Goal: Contribute content: Add original content to the website for others to see

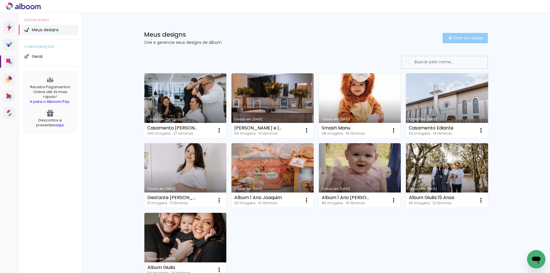
click at [455, 37] on span "Criar um design" at bounding box center [469, 38] width 30 height 4
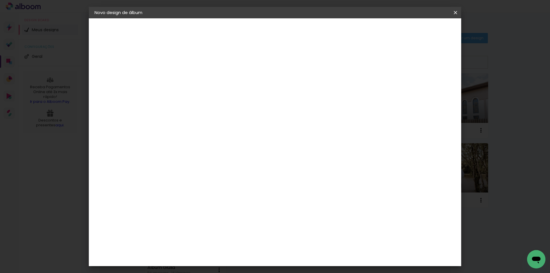
click at [0, 0] on div at bounding box center [0, 0] width 0 height 0
click at [188, 78] on input at bounding box center [188, 76] width 0 height 9
type input "Batizado [PERSON_NAME]"
type paper-input "Batizado [PERSON_NAME]"
click at [247, 34] on paper-button "Avançar" at bounding box center [233, 30] width 28 height 10
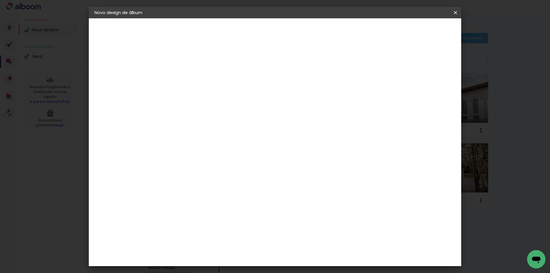
click at [296, 95] on div at bounding box center [268, 98] width 55 height 7
click at [296, 92] on paper-item "Tamanho Livre" at bounding box center [268, 87] width 55 height 13
click at [296, 86] on paper-item "Tamanho Livre" at bounding box center [268, 87] width 55 height 13
drag, startPoint x: 438, startPoint y: 31, endPoint x: 432, endPoint y: 33, distance: 6.4
click at [0, 0] on slot "Avançar" at bounding box center [0, 0] width 0 height 0
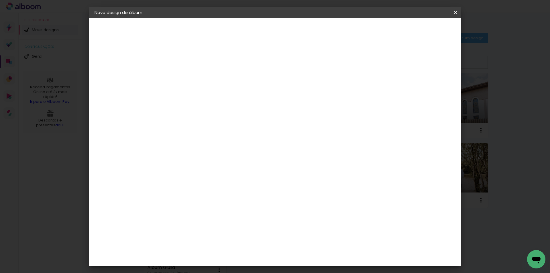
drag, startPoint x: 175, startPoint y: 163, endPoint x: 169, endPoint y: 164, distance: 6.1
click at [169, 164] on input "30" at bounding box center [170, 162] width 15 height 9
drag, startPoint x: 176, startPoint y: 164, endPoint x: 169, endPoint y: 166, distance: 7.7
click at [169, 166] on input "30" at bounding box center [170, 162] width 15 height 9
type input "25"
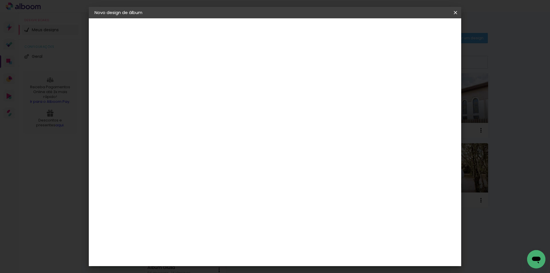
type paper-input "25"
click at [310, 220] on input "60" at bounding box center [306, 220] width 15 height 9
type input "50"
type paper-input "50"
click at [420, 30] on span "Iniciar design" at bounding box center [407, 30] width 26 height 4
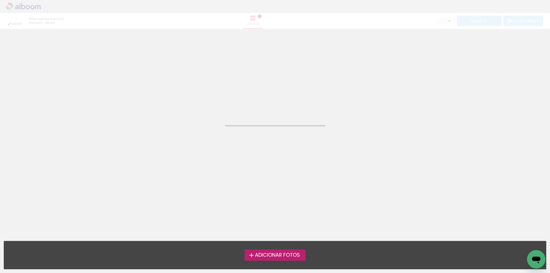
click at [275, 254] on span "Adicionar Fotos" at bounding box center [277, 255] width 45 height 5
click at [0, 0] on input "file" at bounding box center [0, 0] width 0 height 0
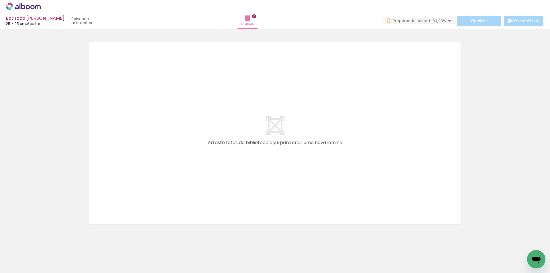
click at [507, 145] on div at bounding box center [275, 125] width 550 height 204
drag, startPoint x: 62, startPoint y: 260, endPoint x: 111, endPoint y: 265, distance: 49.5
click at [145, 175] on quentale-workspace at bounding box center [275, 136] width 550 height 273
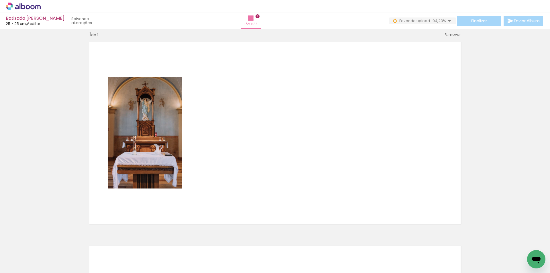
scroll to position [7, 0]
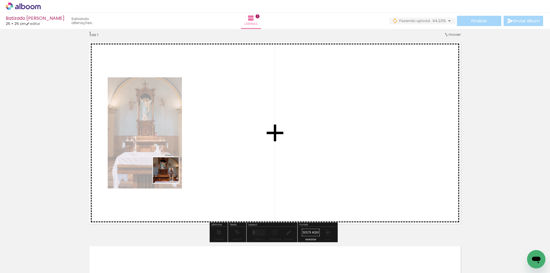
drag, startPoint x: 97, startPoint y: 259, endPoint x: 177, endPoint y: 168, distance: 121.8
click at [177, 168] on quentale-workspace at bounding box center [275, 136] width 550 height 273
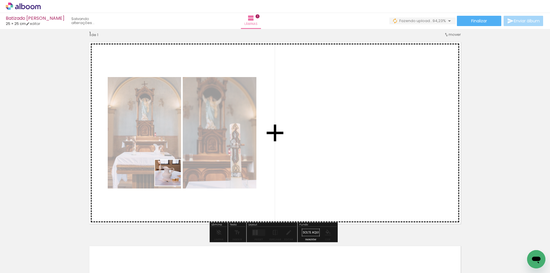
drag, startPoint x: 127, startPoint y: 261, endPoint x: 177, endPoint y: 227, distance: 60.3
click at [177, 166] on quentale-workspace at bounding box center [275, 136] width 550 height 273
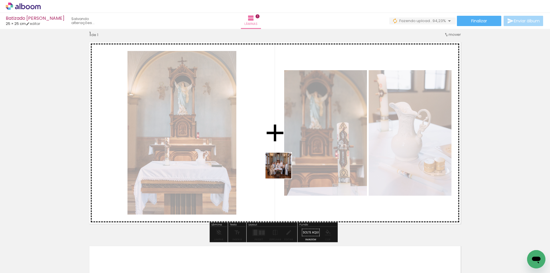
drag, startPoint x: 163, startPoint y: 257, endPoint x: 283, endPoint y: 170, distance: 148.5
click at [283, 170] on quentale-workspace at bounding box center [275, 136] width 550 height 273
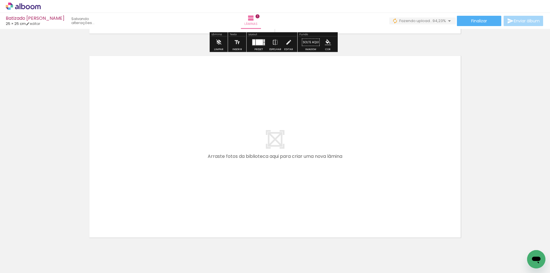
scroll to position [208, 0]
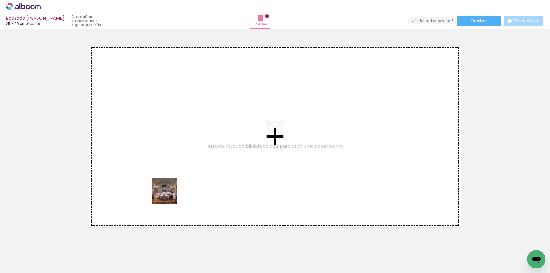
drag, startPoint x: 189, startPoint y: 260, endPoint x: 168, endPoint y: 195, distance: 68.3
click at [168, 195] on quentale-workspace at bounding box center [275, 136] width 550 height 273
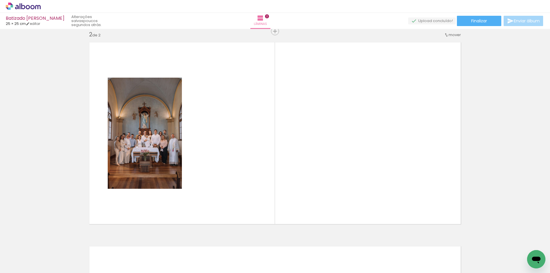
scroll to position [211, 0]
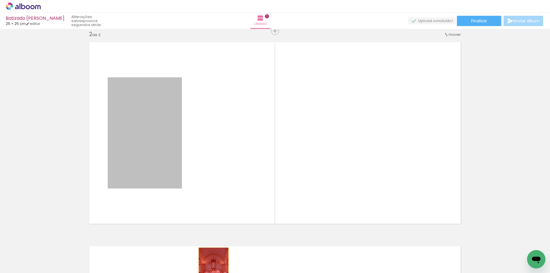
drag, startPoint x: 164, startPoint y: 172, endPoint x: 196, endPoint y: 259, distance: 92.1
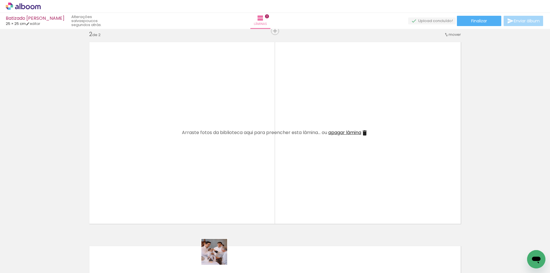
drag, startPoint x: 221, startPoint y: 261, endPoint x: 191, endPoint y: 215, distance: 54.7
click at [166, 177] on quentale-workspace at bounding box center [275, 136] width 550 height 273
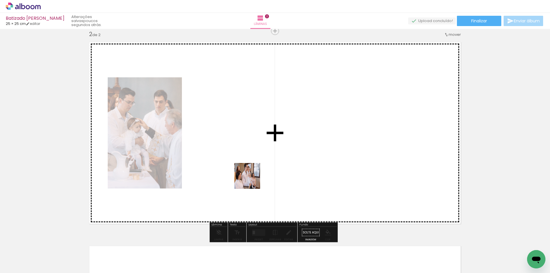
drag, startPoint x: 259, startPoint y: 262, endPoint x: 276, endPoint y: 268, distance: 17.5
click at [251, 180] on quentale-workspace at bounding box center [275, 136] width 550 height 273
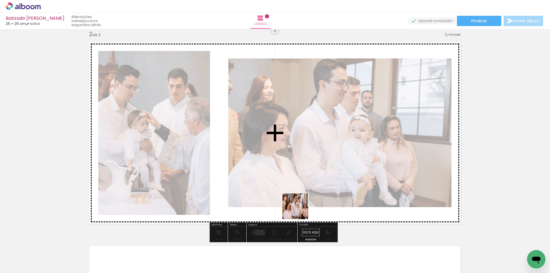
drag, startPoint x: 292, startPoint y: 242, endPoint x: 305, endPoint y: 199, distance: 45.5
click at [310, 178] on quentale-workspace at bounding box center [275, 136] width 550 height 273
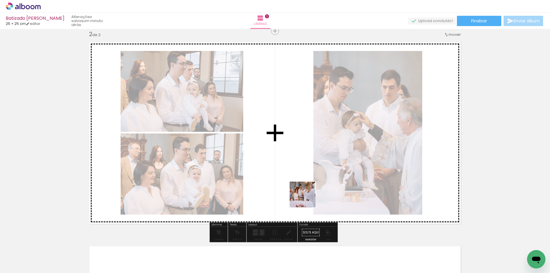
drag, startPoint x: 319, startPoint y: 260, endPoint x: 307, endPoint y: 199, distance: 62.3
click at [307, 199] on quentale-workspace at bounding box center [275, 136] width 550 height 273
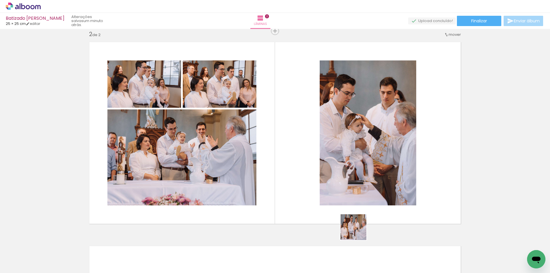
drag, startPoint x: 353, startPoint y: 262, endPoint x: 358, endPoint y: 225, distance: 37.5
click at [358, 225] on quentale-workspace at bounding box center [275, 136] width 550 height 273
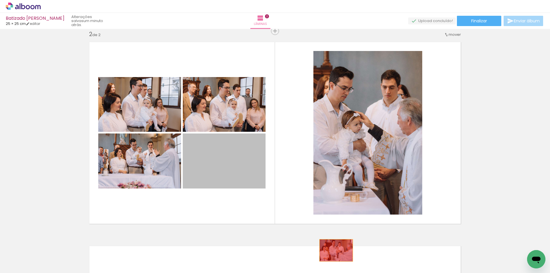
drag, startPoint x: 238, startPoint y: 164, endPoint x: 334, endPoint y: 250, distance: 128.8
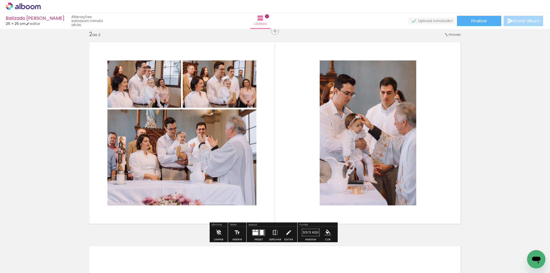
click at [274, 234] on iron-icon at bounding box center [275, 232] width 6 height 11
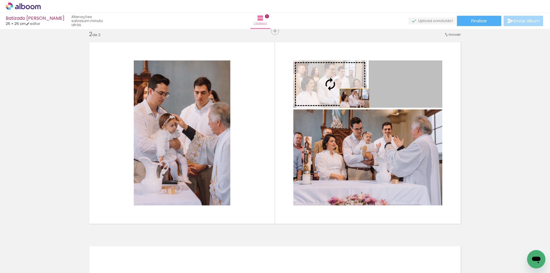
drag, startPoint x: 407, startPoint y: 99, endPoint x: 351, endPoint y: 99, distance: 56.2
click at [0, 0] on slot at bounding box center [0, 0] width 0 height 0
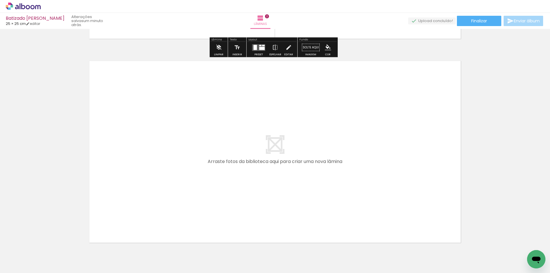
scroll to position [412, 0]
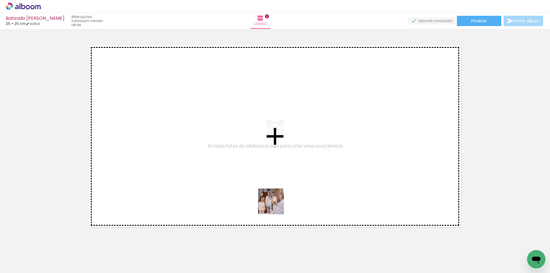
drag, startPoint x: 354, startPoint y: 260, endPoint x: 306, endPoint y: 200, distance: 77.5
click at [270, 202] on quentale-workspace at bounding box center [275, 136] width 550 height 273
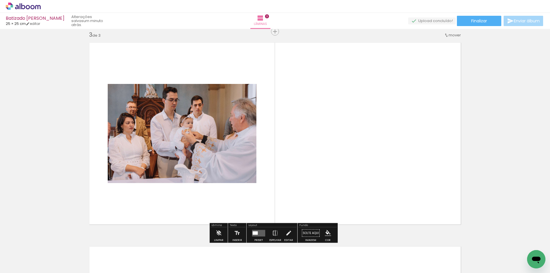
scroll to position [415, 0]
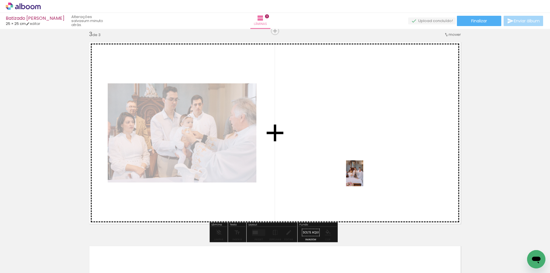
drag, startPoint x: 384, startPoint y: 261, endPoint x: 359, endPoint y: 167, distance: 97.6
click at [359, 167] on quentale-workspace at bounding box center [275, 136] width 550 height 273
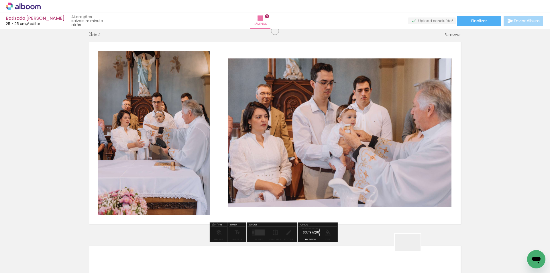
drag, startPoint x: 412, startPoint y: 251, endPoint x: 438, endPoint y: 250, distance: 26.1
click at [397, 170] on quentale-workspace at bounding box center [275, 136] width 550 height 273
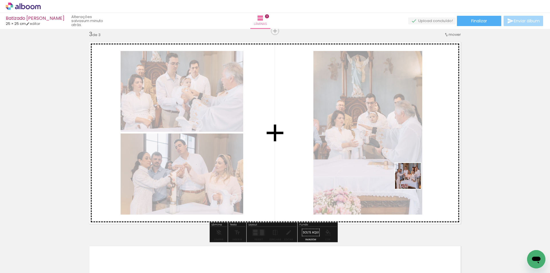
drag, startPoint x: 433, startPoint y: 229, endPoint x: 409, endPoint y: 174, distance: 61.2
click at [409, 174] on quentale-workspace at bounding box center [275, 136] width 550 height 273
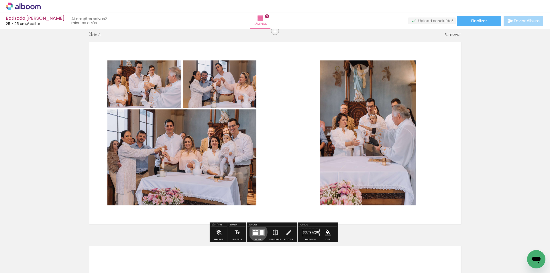
click at [257, 232] on div at bounding box center [255, 233] width 5 height 3
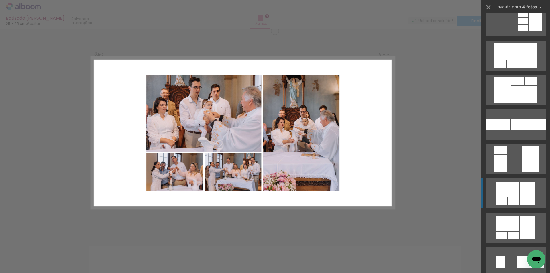
scroll to position [115, 0]
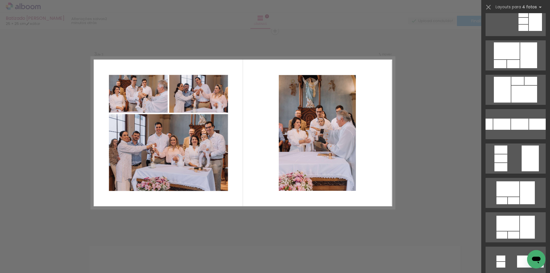
click at [436, 136] on div "Confirmar Cancelar" at bounding box center [275, 29] width 550 height 830
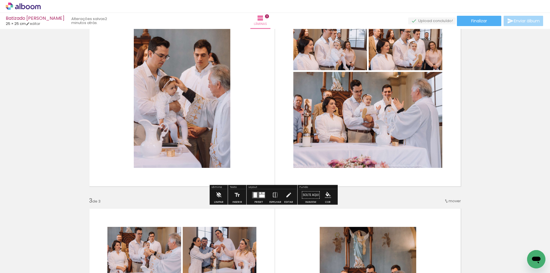
scroll to position [358, 0]
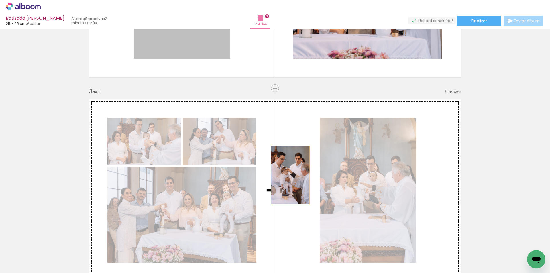
drag, startPoint x: 204, startPoint y: 46, endPoint x: 288, endPoint y: 174, distance: 154.2
click at [288, 174] on div "Inserir lâmina 1 de 3 Inserir lâmina 2 de 3 Inserir lâmina 3 de 3" at bounding box center [275, 81] width 550 height 816
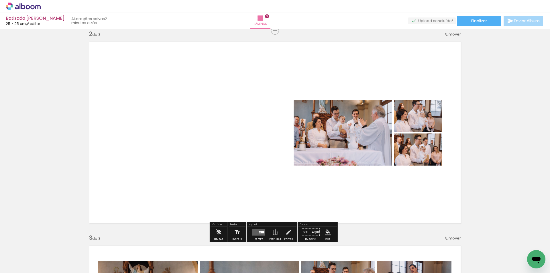
scroll to position [244, 0]
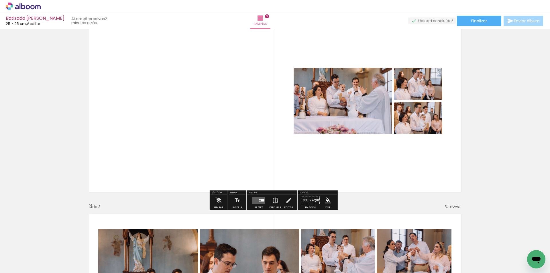
click at [258, 196] on div at bounding box center [258, 200] width 15 height 11
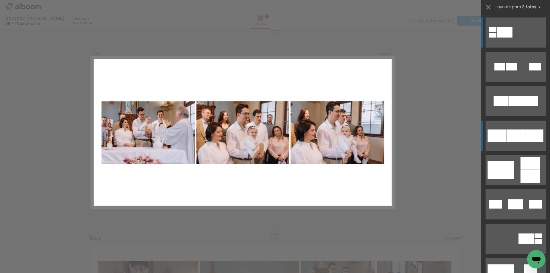
scroll to position [211, 0]
click at [521, 106] on div at bounding box center [516, 101] width 14 height 10
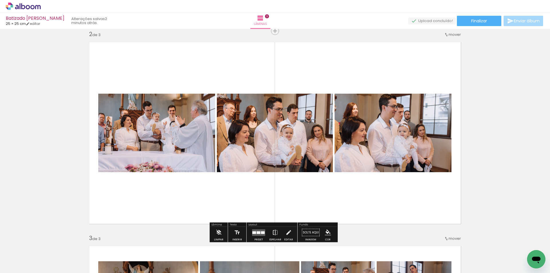
click at [275, 231] on iron-icon at bounding box center [275, 232] width 6 height 11
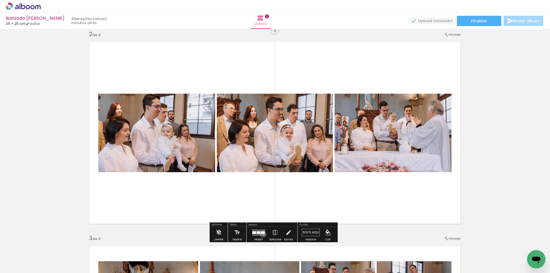
click at [262, 234] on quentale-layouter at bounding box center [258, 232] width 13 height 7
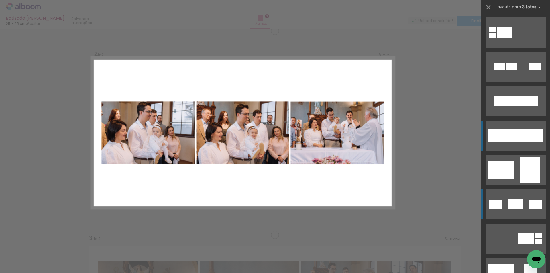
scroll to position [103, 0]
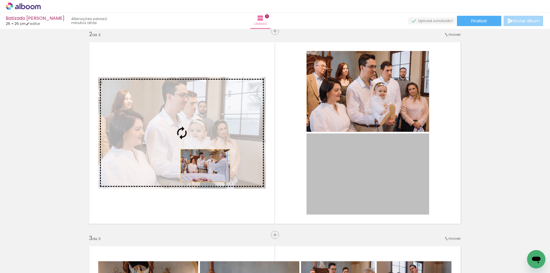
drag, startPoint x: 378, startPoint y: 193, endPoint x: 203, endPoint y: 166, distance: 177.4
click at [0, 0] on slot at bounding box center [0, 0] width 0 height 0
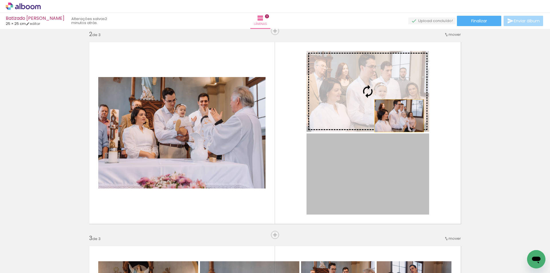
drag, startPoint x: 398, startPoint y: 163, endPoint x: 397, endPoint y: 115, distance: 47.3
click at [0, 0] on slot at bounding box center [0, 0] width 0 height 0
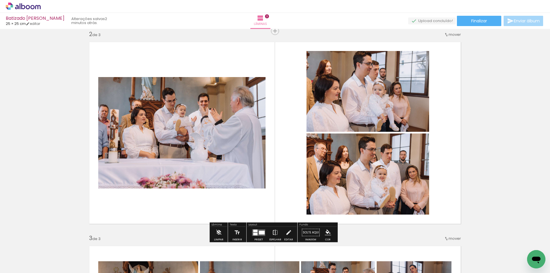
click at [275, 230] on iron-icon at bounding box center [275, 232] width 6 height 11
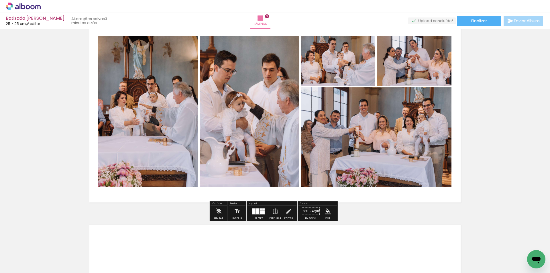
scroll to position [412, 0]
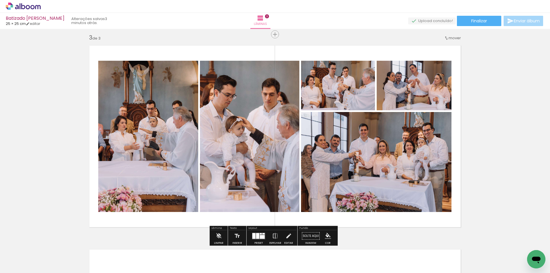
click at [260, 236] on div at bounding box center [262, 237] width 5 height 4
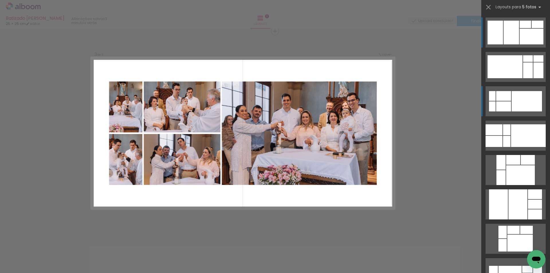
scroll to position [415, 0]
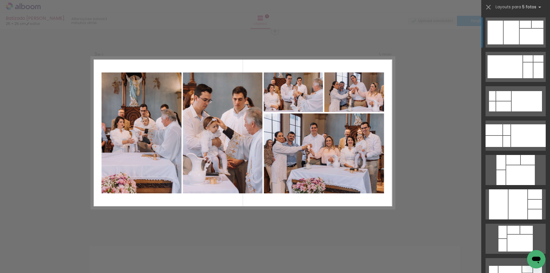
click at [460, 129] on div "Confirmar Cancelar" at bounding box center [275, 29] width 550 height 830
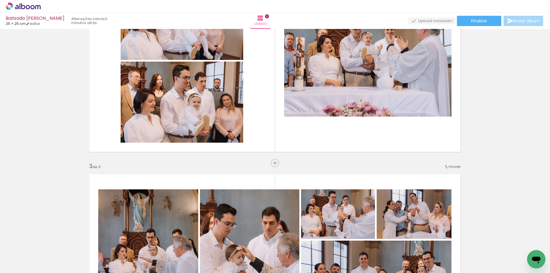
scroll to position [272, 0]
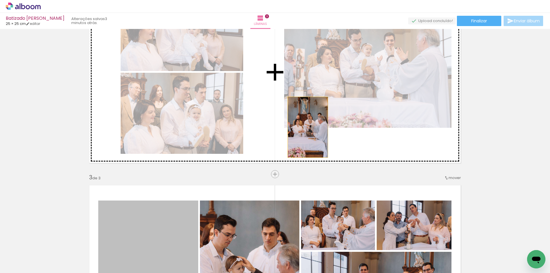
drag, startPoint x: 172, startPoint y: 219, endPoint x: 317, endPoint y: 154, distance: 158.9
click at [306, 128] on div "Inserir lâmina 1 de 3 Inserir lâmina 2 de 3 Inserir lâmina 3 de 3" at bounding box center [275, 167] width 550 height 816
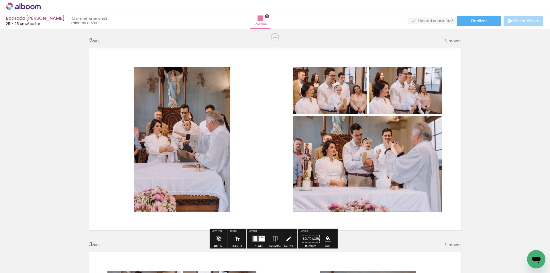
scroll to position [215, 0]
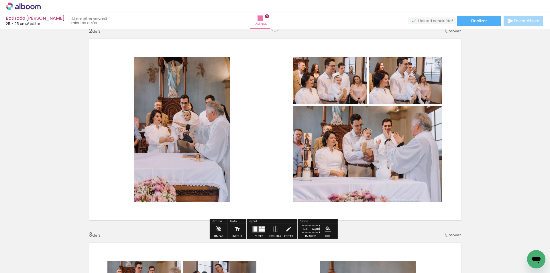
click at [259, 231] on div at bounding box center [261, 229] width 5 height 3
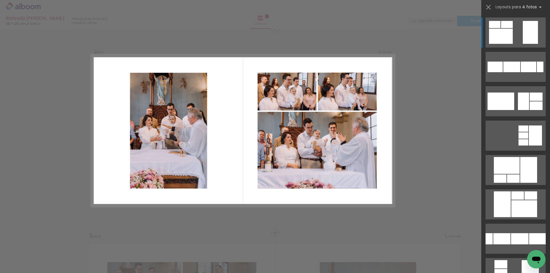
scroll to position [211, 0]
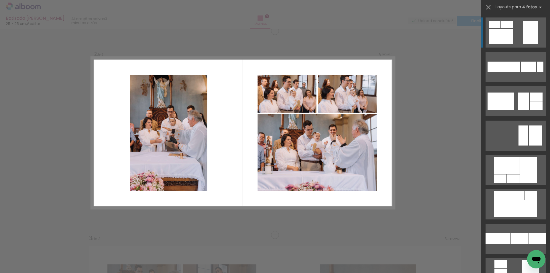
click at [276, 217] on div "Confirmar Cancelar" at bounding box center [275, 233] width 550 height 830
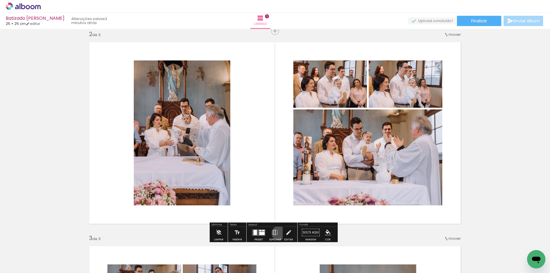
click at [277, 233] on paper-button "Espelhar" at bounding box center [275, 234] width 15 height 15
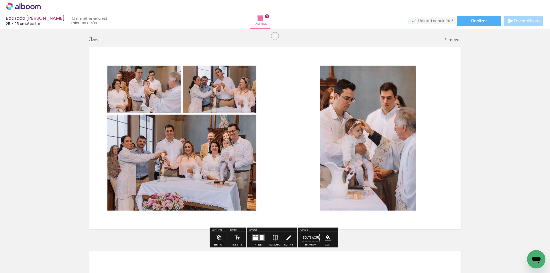
scroll to position [441, 0]
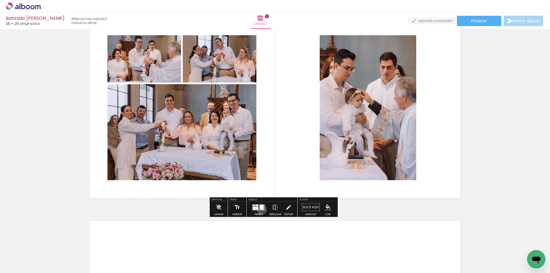
click at [260, 209] on div at bounding box center [261, 207] width 3 height 5
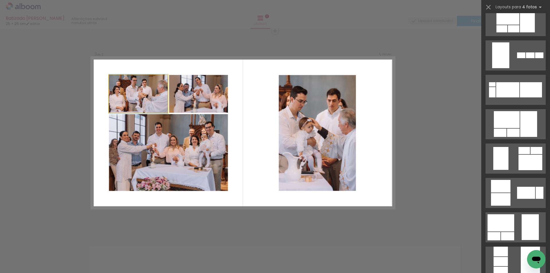
scroll to position [0, 0]
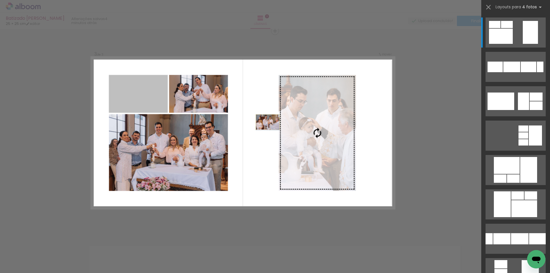
drag, startPoint x: 140, startPoint y: 99, endPoint x: 358, endPoint y: 132, distance: 220.2
click at [358, 132] on quentale-layouter at bounding box center [242, 133] width 303 height 152
drag, startPoint x: 149, startPoint y: 99, endPoint x: 305, endPoint y: 141, distance: 161.0
click at [0, 0] on slot at bounding box center [0, 0] width 0 height 0
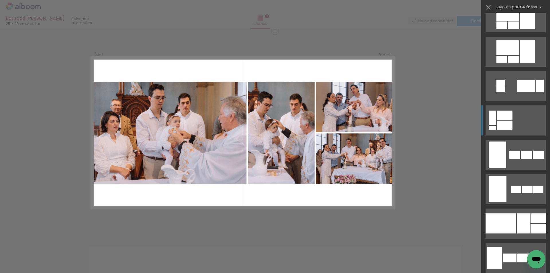
scroll to position [315, 0]
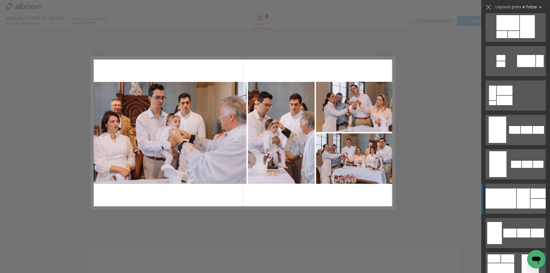
click at [520, 196] on div at bounding box center [523, 199] width 13 height 20
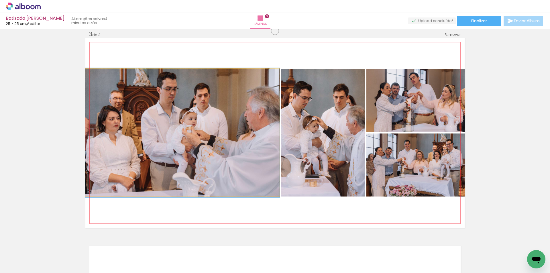
click at [220, 151] on quentale-photo at bounding box center [182, 132] width 194 height 127
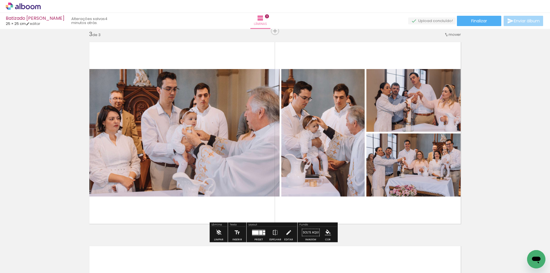
click at [252, 235] on quentale-layouter at bounding box center [258, 232] width 13 height 7
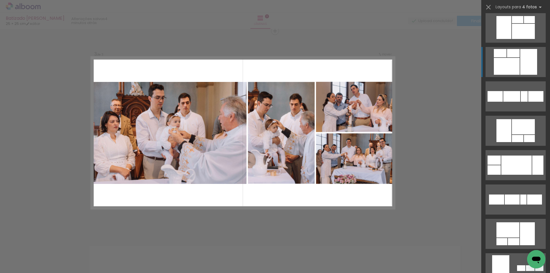
scroll to position [776, 0]
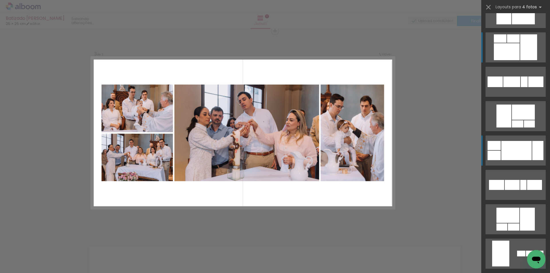
click at [511, 60] on div at bounding box center [507, 51] width 26 height 17
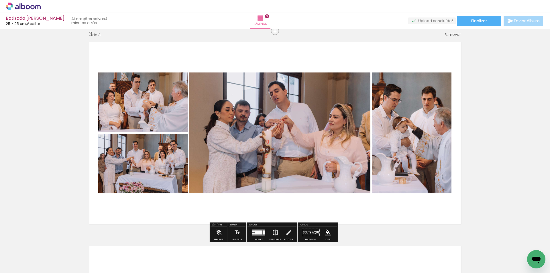
click at [273, 234] on iron-icon at bounding box center [275, 232] width 6 height 11
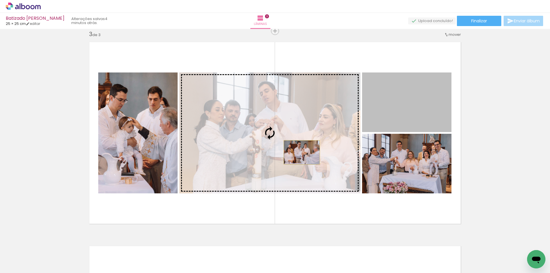
drag, startPoint x: 360, startPoint y: 128, endPoint x: 300, endPoint y: 152, distance: 64.7
click at [0, 0] on slot at bounding box center [0, 0] width 0 height 0
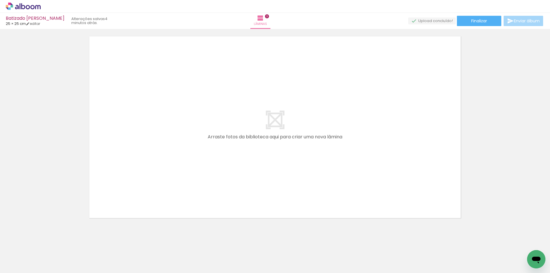
scroll to position [630, 0]
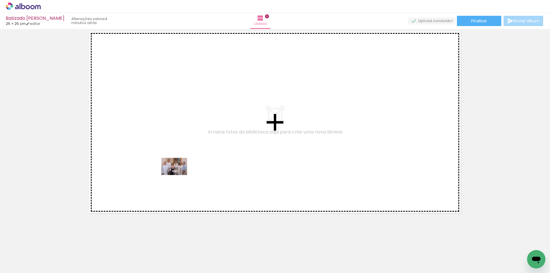
drag, startPoint x: 183, startPoint y: 263, endPoint x: 178, endPoint y: 165, distance: 97.6
click at [178, 165] on quentale-workspace at bounding box center [275, 136] width 550 height 273
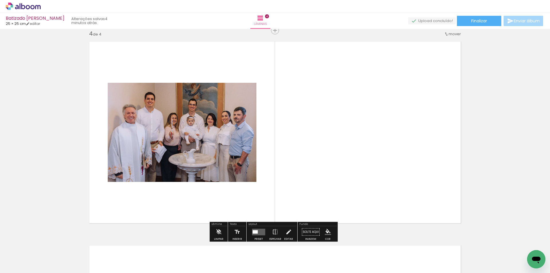
scroll to position [619, 0]
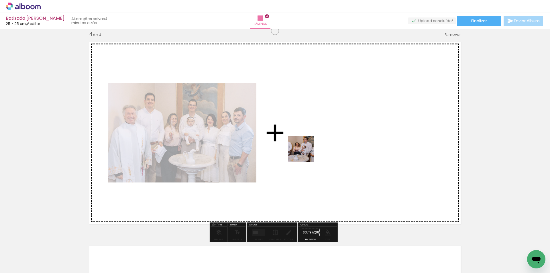
drag, startPoint x: 213, startPoint y: 256, endPoint x: 306, endPoint y: 152, distance: 139.0
click at [306, 152] on quentale-workspace at bounding box center [275, 136] width 550 height 273
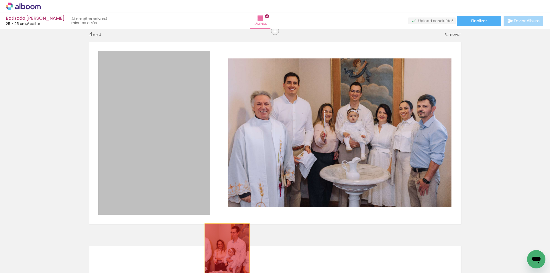
drag, startPoint x: 161, startPoint y: 133, endPoint x: 237, endPoint y: 256, distance: 144.6
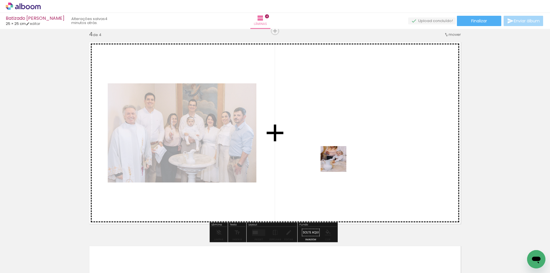
drag, startPoint x: 246, startPoint y: 262, endPoint x: 285, endPoint y: 248, distance: 41.3
click at [337, 165] on quentale-workspace at bounding box center [275, 136] width 550 height 273
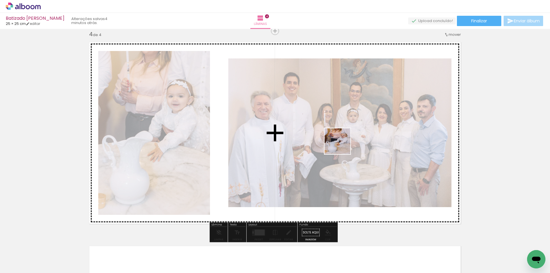
drag, startPoint x: 281, startPoint y: 250, endPoint x: 342, endPoint y: 146, distance: 120.7
click at [342, 146] on quentale-workspace at bounding box center [275, 136] width 550 height 273
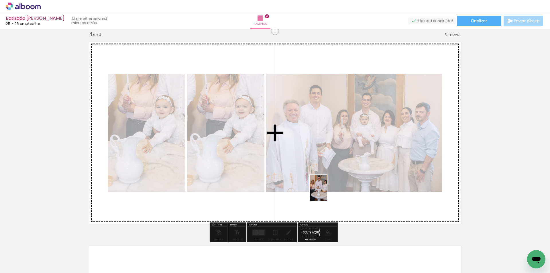
drag, startPoint x: 311, startPoint y: 260, endPoint x: 327, endPoint y: 192, distance: 70.0
click at [327, 192] on quentale-workspace at bounding box center [275, 136] width 550 height 273
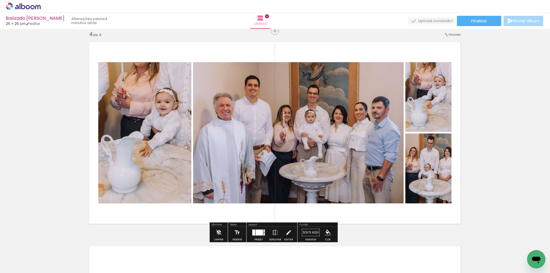
click at [264, 233] on div at bounding box center [264, 234] width 1 height 3
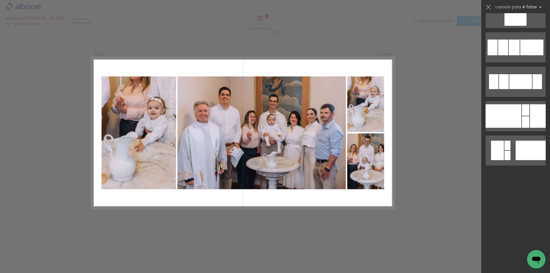
scroll to position [0, 0]
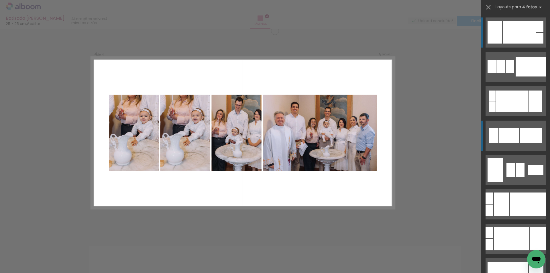
click at [514, 135] on div at bounding box center [514, 135] width 10 height 15
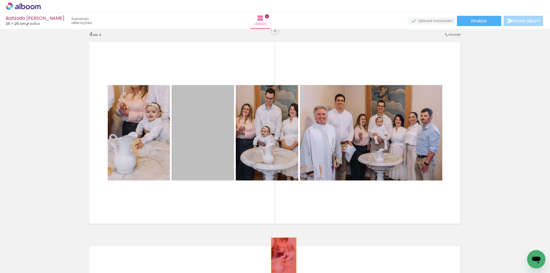
drag, startPoint x: 209, startPoint y: 126, endPoint x: 282, endPoint y: 257, distance: 149.0
click at [282, 257] on quentale-workspace at bounding box center [275, 136] width 550 height 273
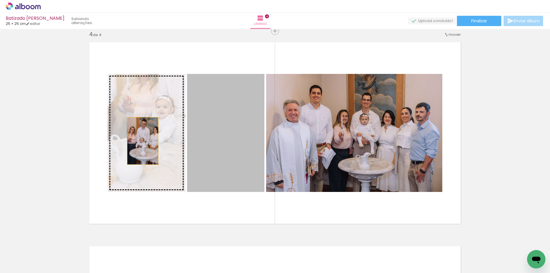
drag, startPoint x: 231, startPoint y: 140, endPoint x: 142, endPoint y: 141, distance: 89.7
click at [0, 0] on slot at bounding box center [0, 0] width 0 height 0
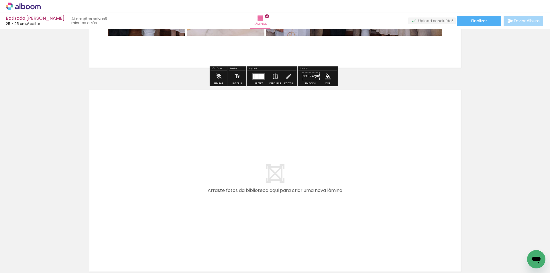
scroll to position [834, 0]
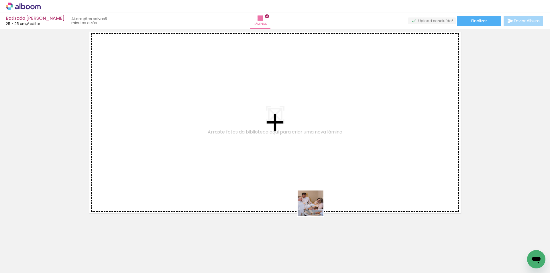
drag, startPoint x: 339, startPoint y: 247, endPoint x: 394, endPoint y: 265, distance: 58.5
click at [299, 192] on quentale-workspace at bounding box center [275, 136] width 550 height 273
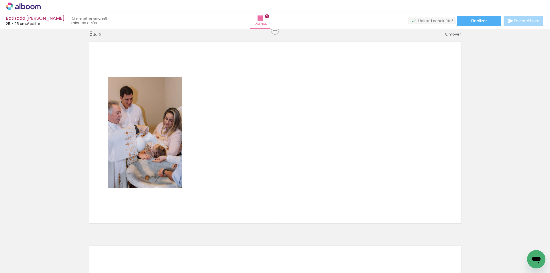
scroll to position [823, 0]
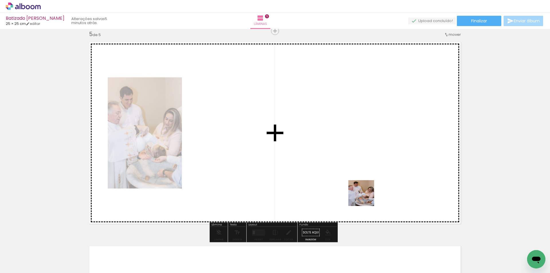
drag, startPoint x: 372, startPoint y: 257, endPoint x: 364, endPoint y: 185, distance: 72.1
click at [364, 185] on quentale-workspace at bounding box center [275, 136] width 550 height 273
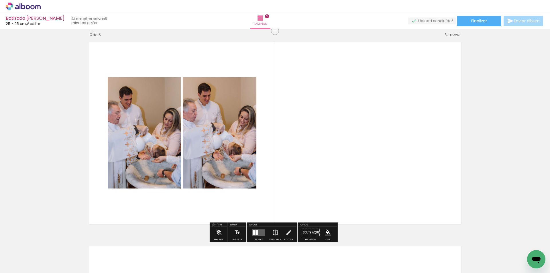
drag, startPoint x: 397, startPoint y: 258, endPoint x: 414, endPoint y: 241, distance: 24.3
click at [383, 169] on quentale-workspace at bounding box center [275, 136] width 550 height 273
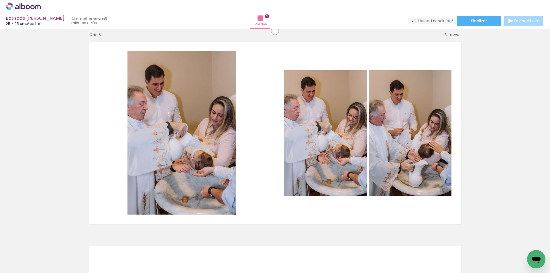
scroll to position [0, 358]
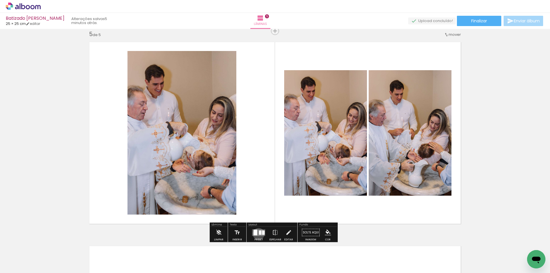
click at [257, 234] on quentale-layouter at bounding box center [258, 232] width 13 height 7
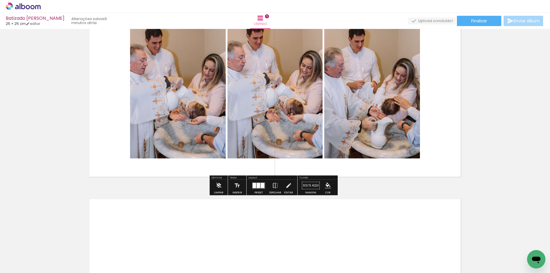
scroll to position [938, 0]
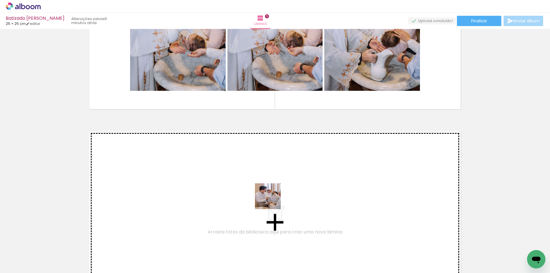
drag, startPoint x: 364, startPoint y: 241, endPoint x: 403, endPoint y: 255, distance: 41.0
click at [272, 202] on quentale-workspace at bounding box center [275, 136] width 550 height 273
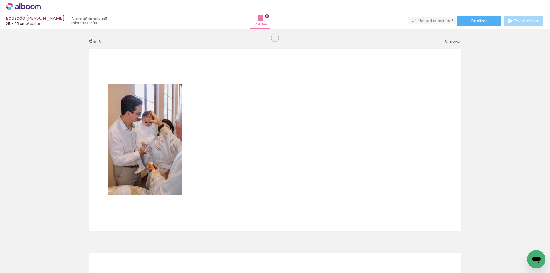
scroll to position [1027, 0]
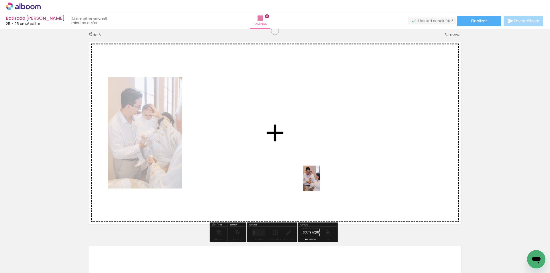
drag, startPoint x: 403, startPoint y: 254, endPoint x: 320, endPoint y: 183, distance: 109.3
click at [320, 183] on quentale-workspace at bounding box center [275, 136] width 550 height 273
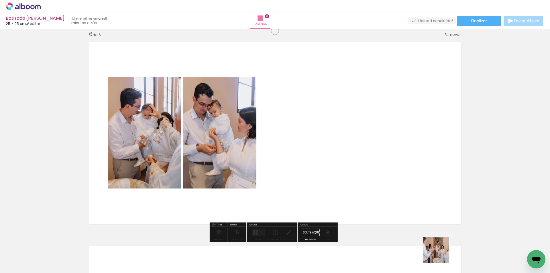
drag, startPoint x: 443, startPoint y: 263, endPoint x: 405, endPoint y: 162, distance: 107.4
click at [405, 162] on quentale-workspace at bounding box center [275, 136] width 550 height 273
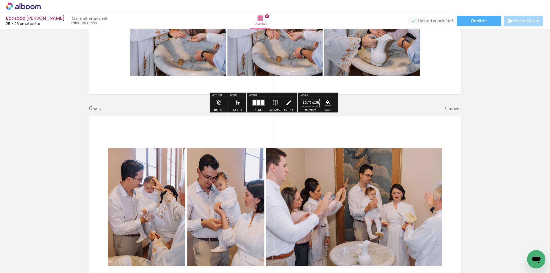
scroll to position [999, 0]
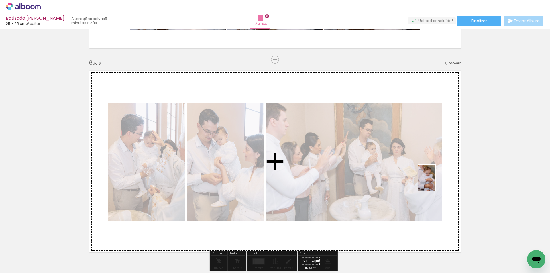
drag, startPoint x: 474, startPoint y: 245, endPoint x: 435, endPoint y: 182, distance: 73.6
click at [435, 182] on quentale-workspace at bounding box center [275, 136] width 550 height 273
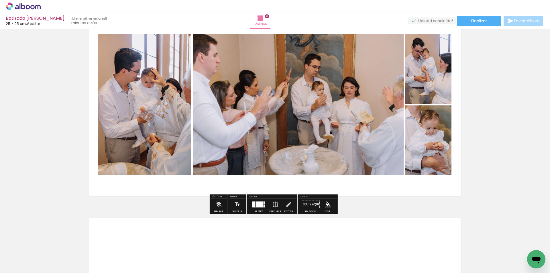
scroll to position [1056, 0]
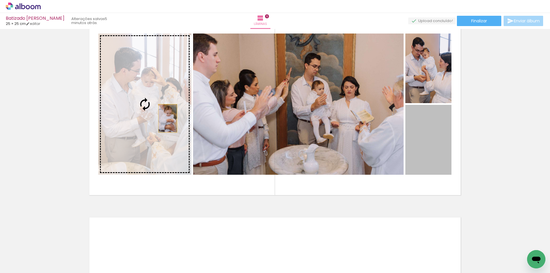
drag, startPoint x: 365, startPoint y: 143, endPoint x: 166, endPoint y: 118, distance: 200.6
click at [0, 0] on slot at bounding box center [0, 0] width 0 height 0
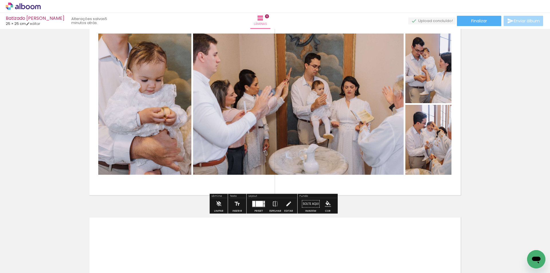
scroll to position [1027, 0]
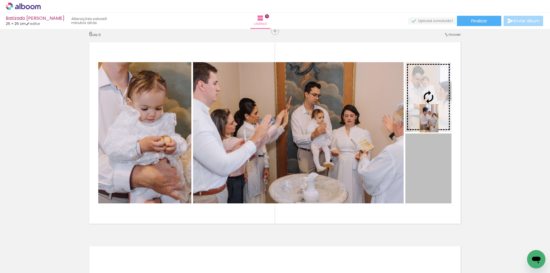
drag, startPoint x: 428, startPoint y: 173, endPoint x: 427, endPoint y: 116, distance: 56.7
click at [0, 0] on slot at bounding box center [0, 0] width 0 height 0
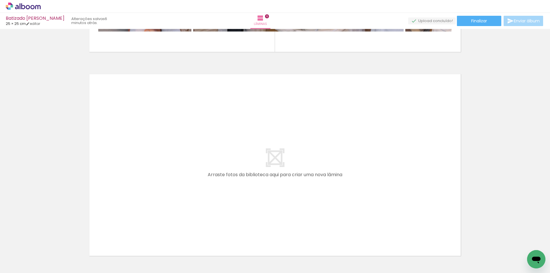
scroll to position [0, 707]
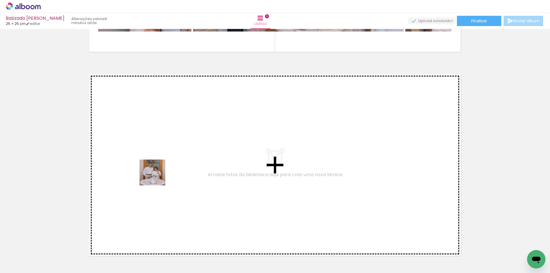
drag, startPoint x: 156, startPoint y: 191, endPoint x: 157, endPoint y: 177, distance: 14.1
click at [157, 177] on quentale-workspace at bounding box center [275, 136] width 550 height 273
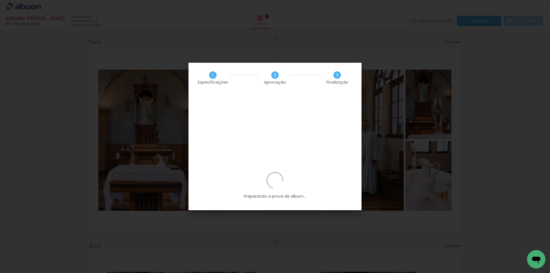
scroll to position [0, 1199]
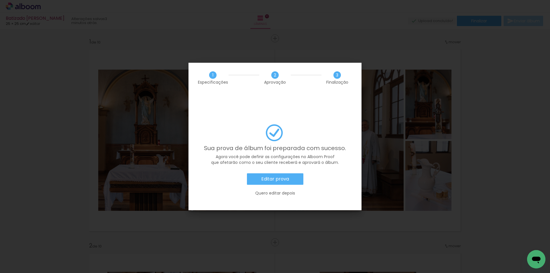
click at [296, 173] on paper-button "Editar prova" at bounding box center [275, 178] width 56 height 11
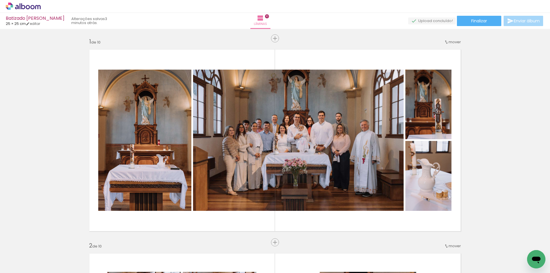
scroll to position [0, 1199]
